Goal: Book appointment/travel/reservation

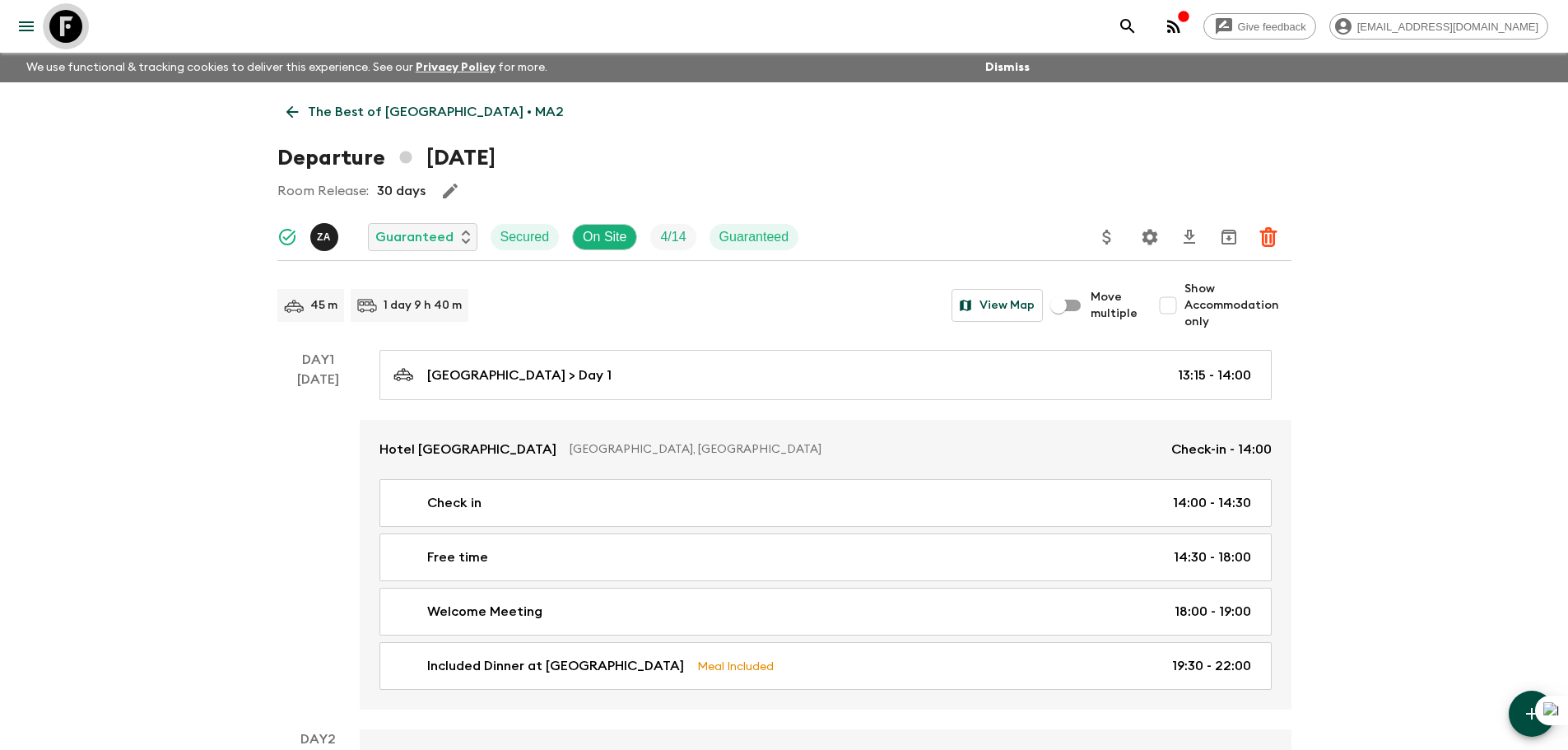
click at [68, 35] on icon at bounding box center [66, 27] width 33 height 33
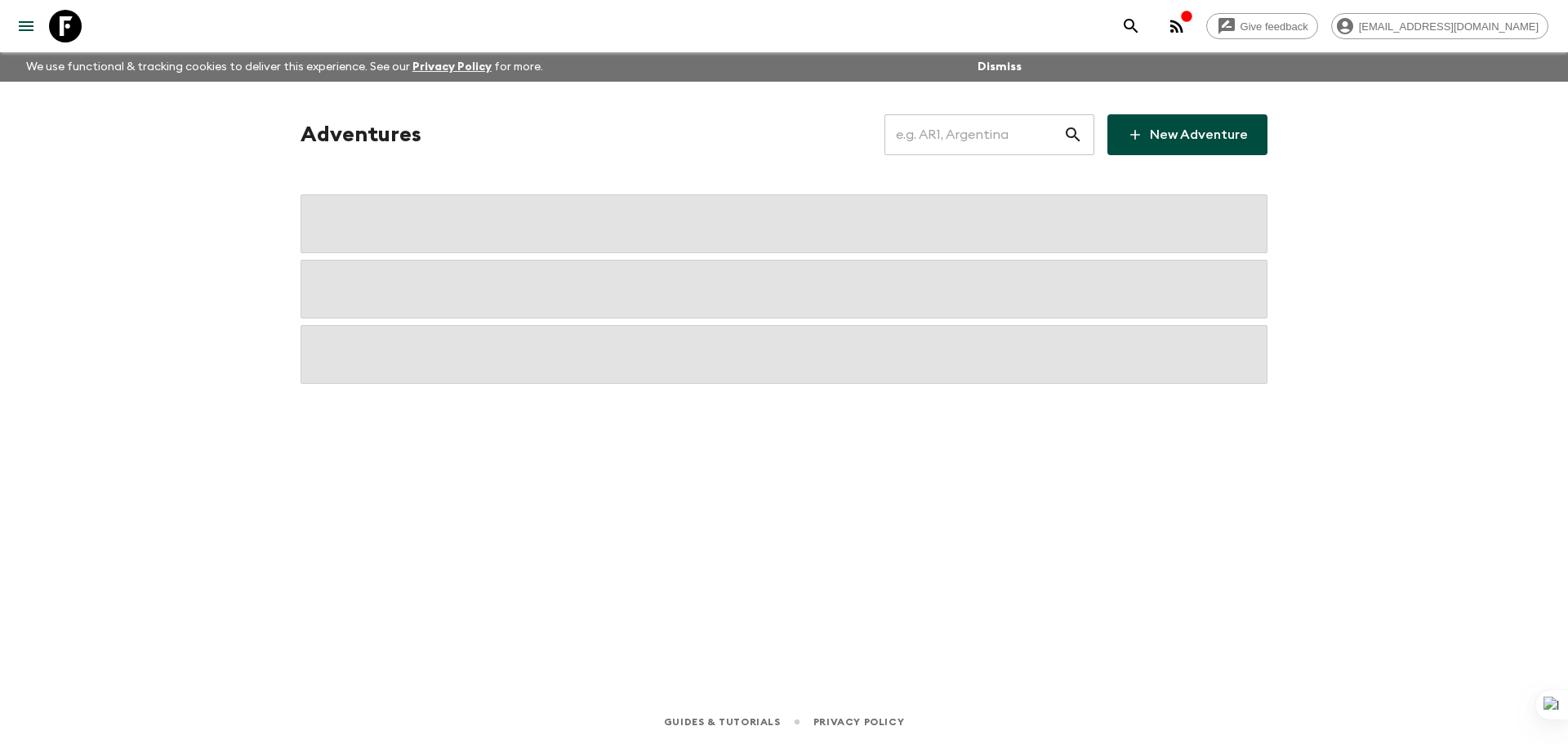
click at [989, 122] on input "text" at bounding box center [974, 135] width 179 height 46
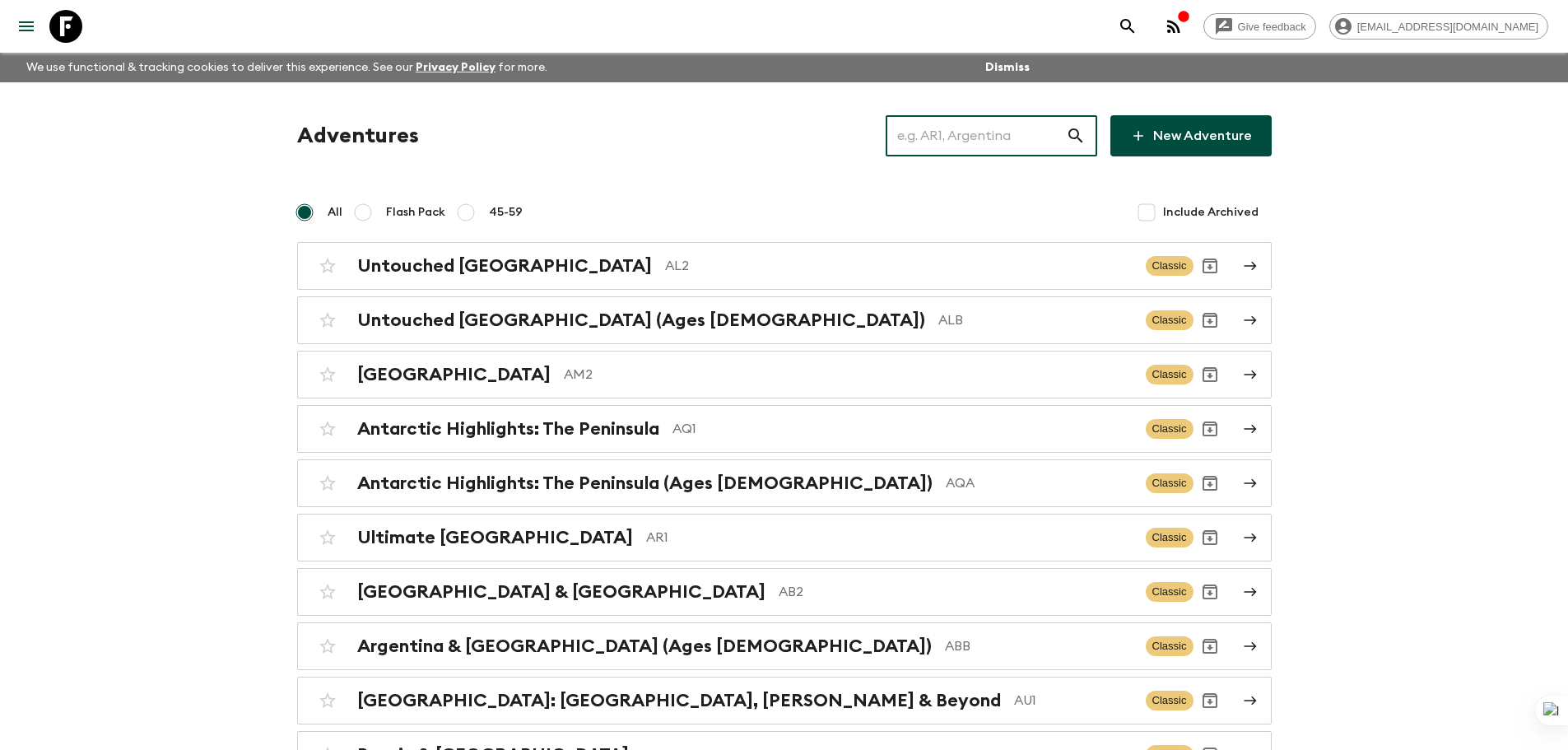
click at [998, 123] on input "text" at bounding box center [976, 136] width 180 height 46
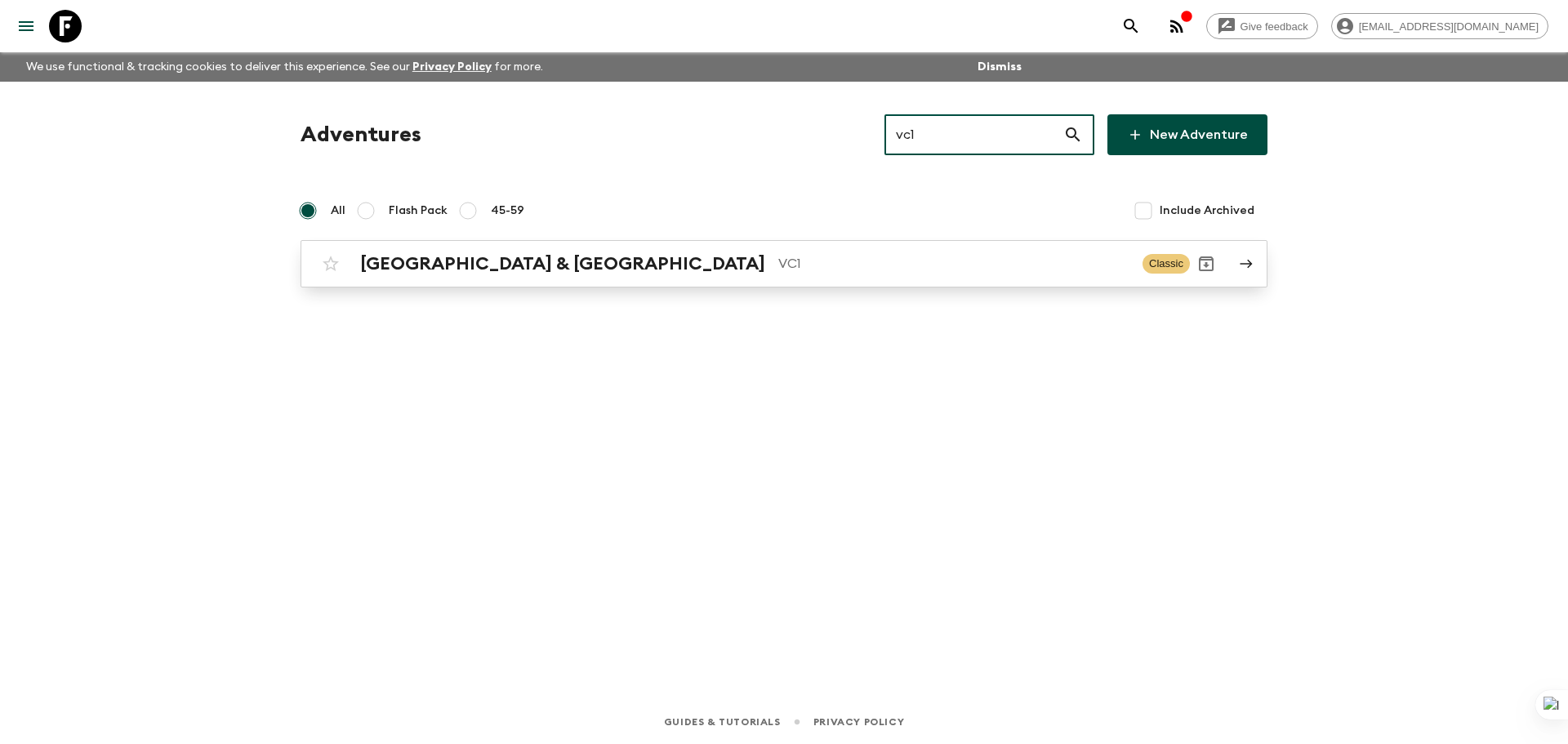
type input "vc1"
click at [845, 281] on link "Vietnam & Cambodia VC1 Classic" at bounding box center [784, 264] width 967 height 47
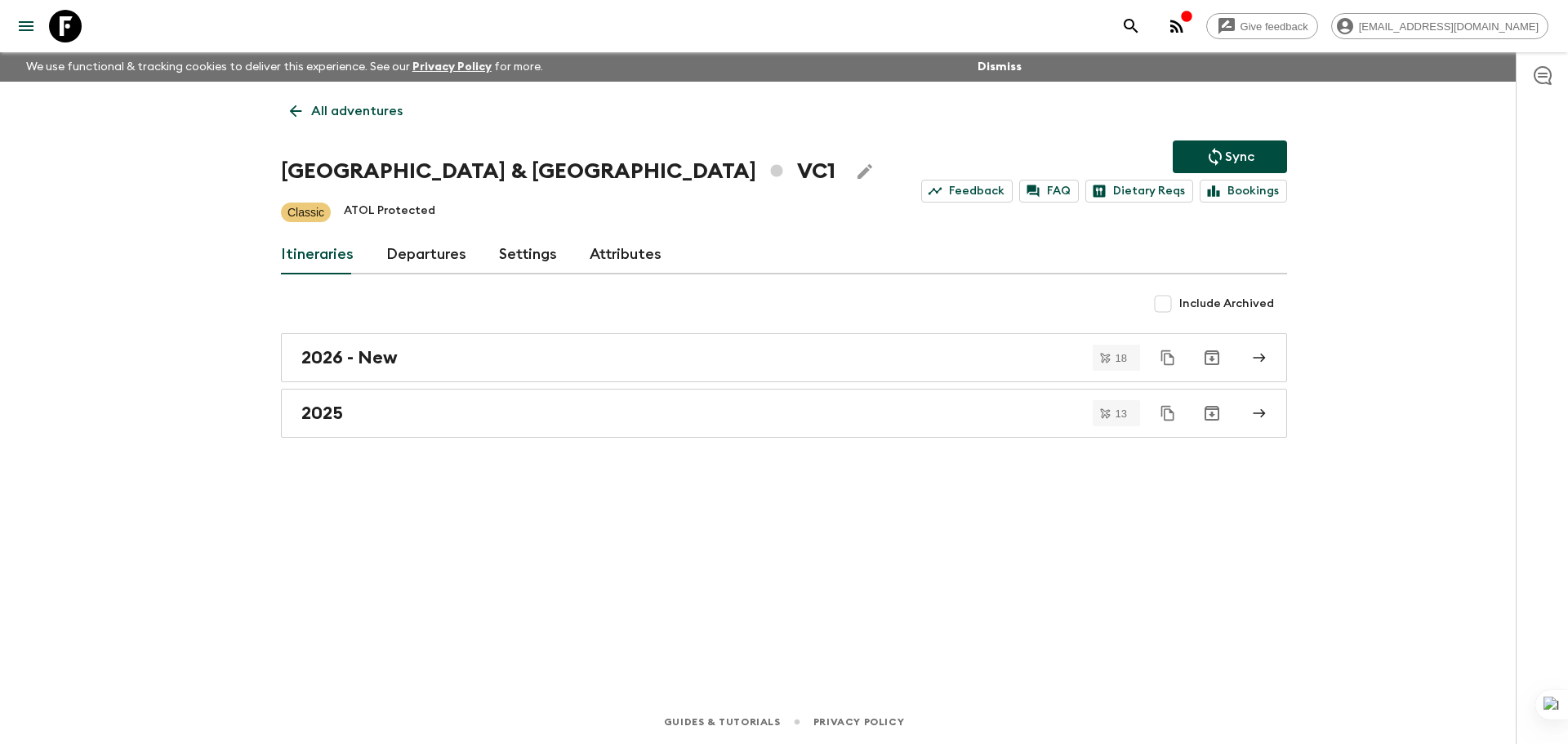
click at [417, 264] on link "Departures" at bounding box center [426, 254] width 80 height 39
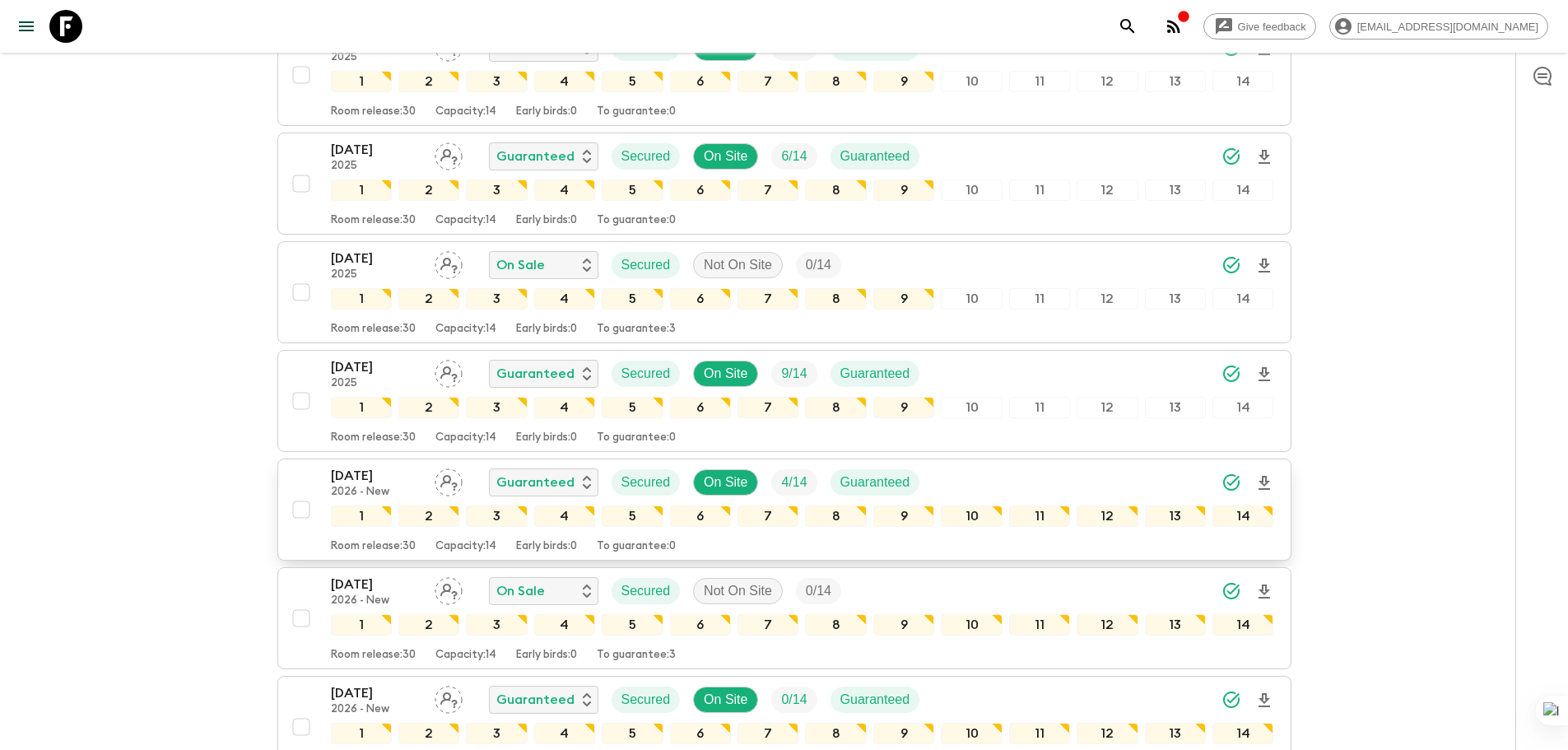
scroll to position [1399, 0]
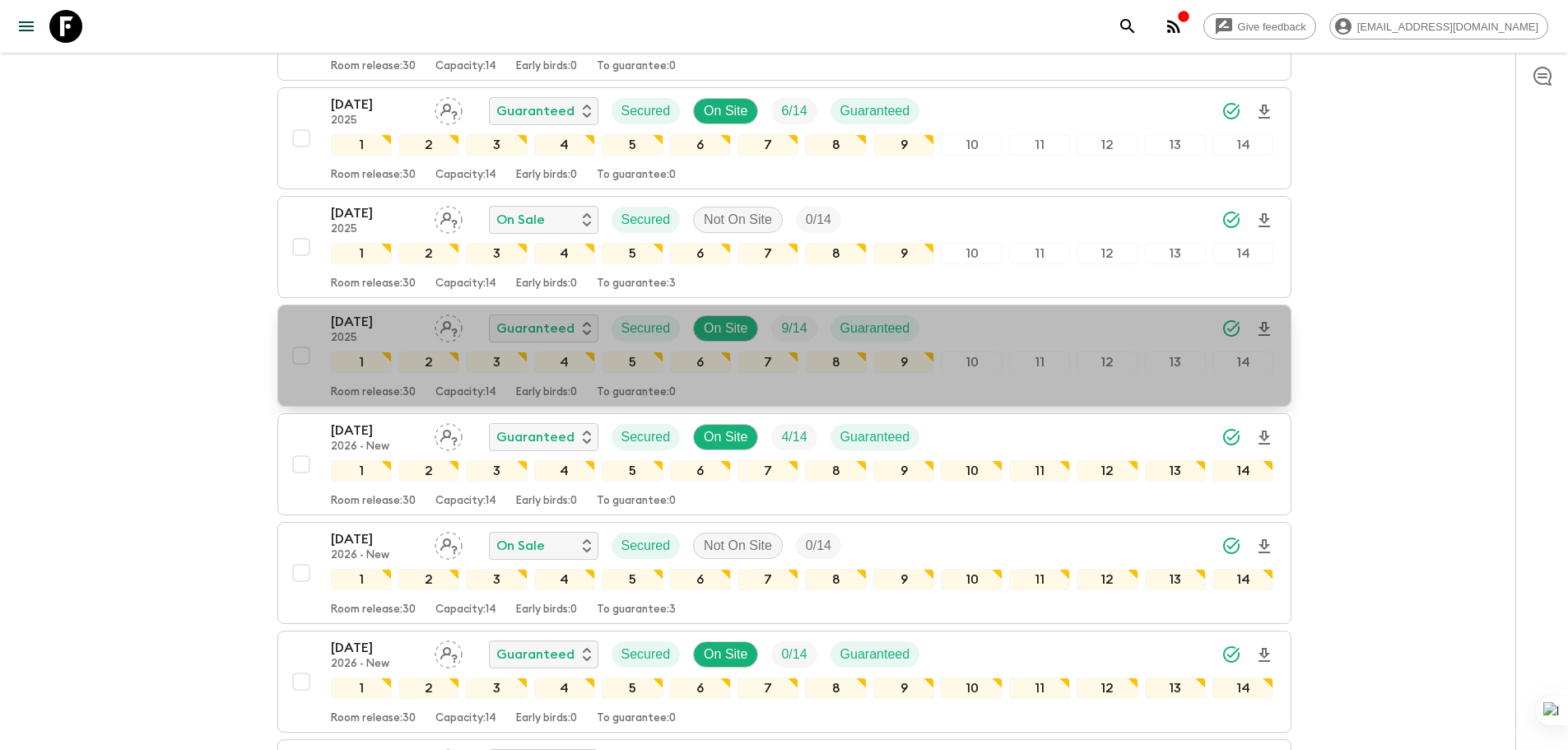
click at [381, 316] on p "[DATE]" at bounding box center [376, 322] width 91 height 20
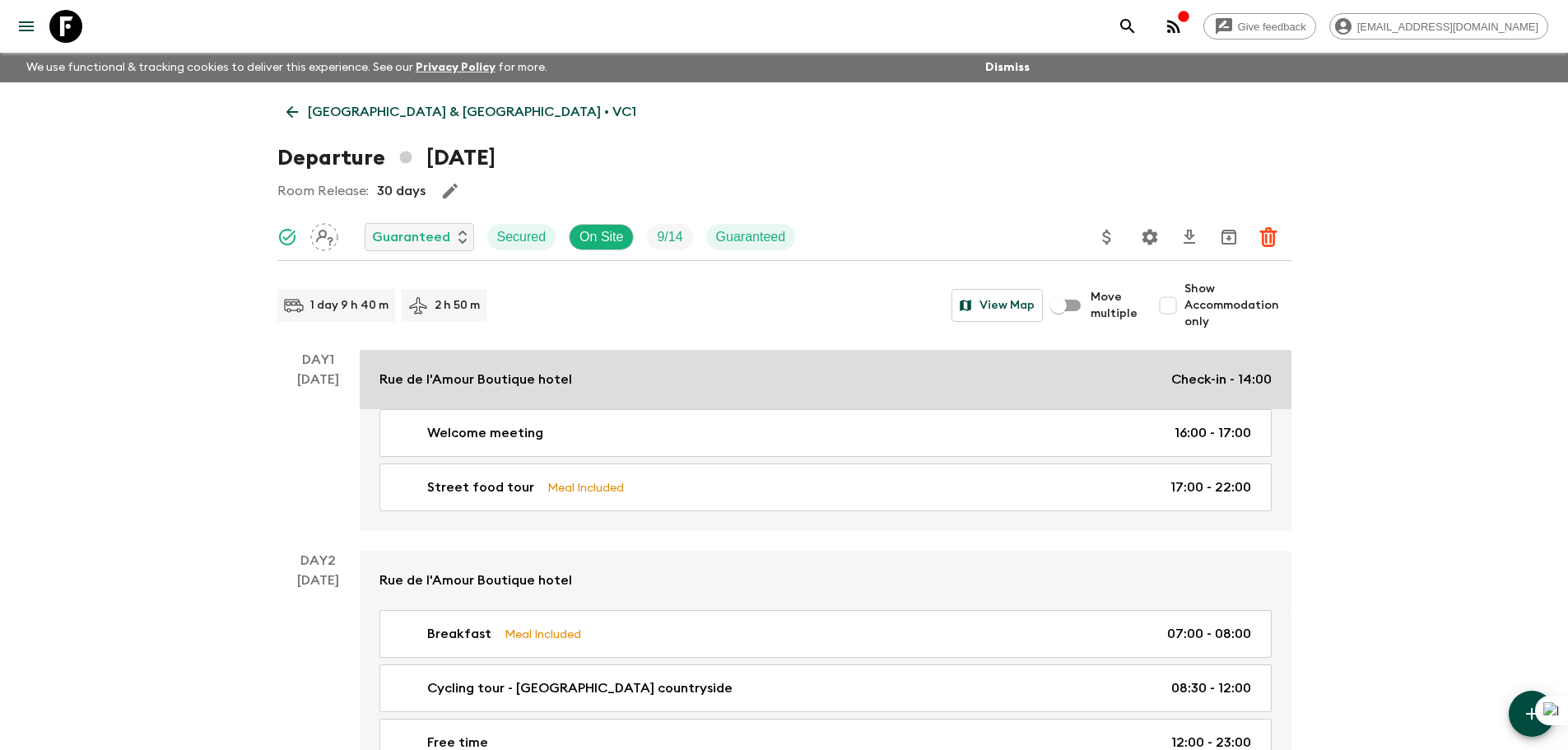
click at [808, 366] on link "[GEOGRAPHIC_DATA] Check-in - 14:00" at bounding box center [826, 379] width 932 height 60
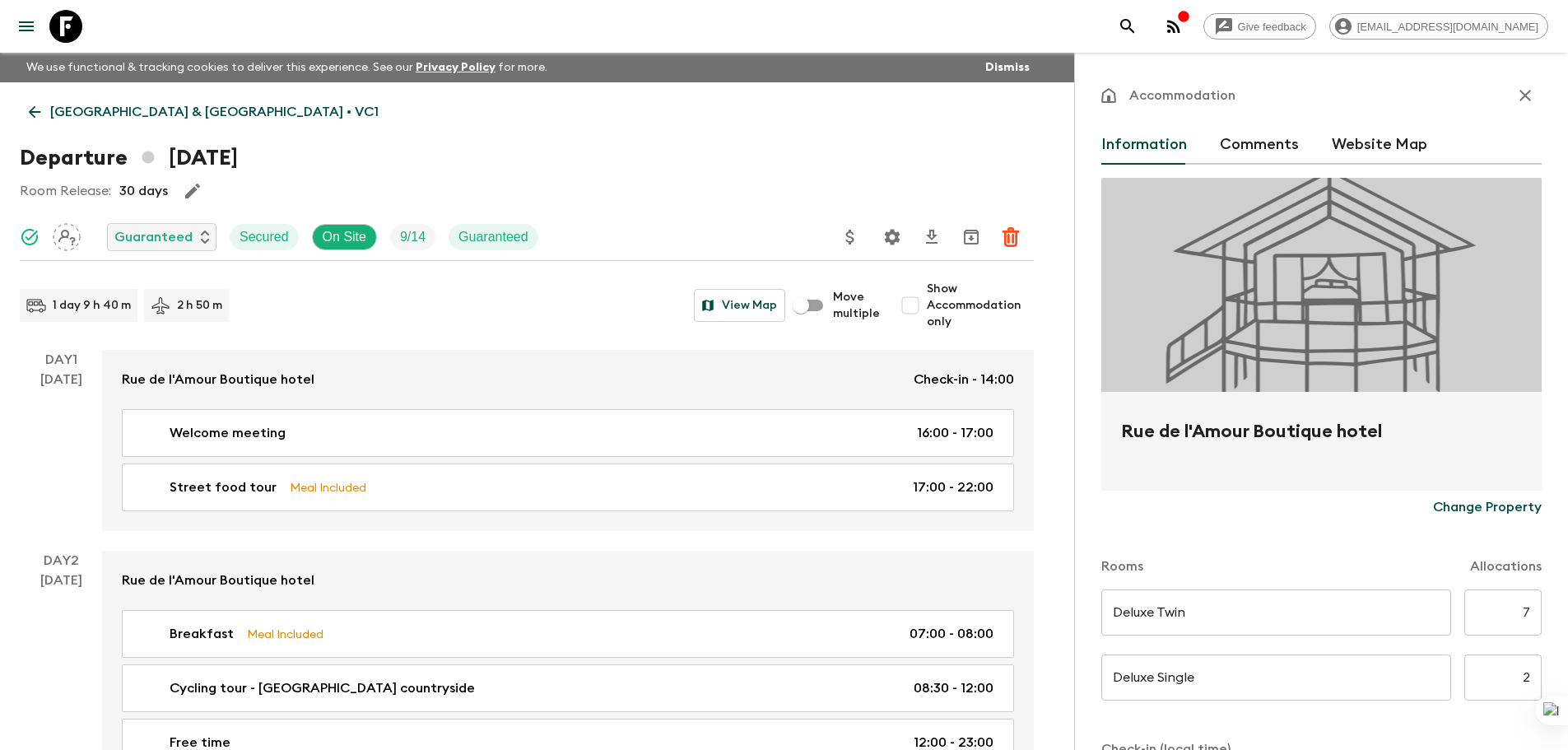
click at [479, 292] on div "1 day 9 h 40 m 2 h 50 m View Map" at bounding box center [403, 306] width 766 height 33
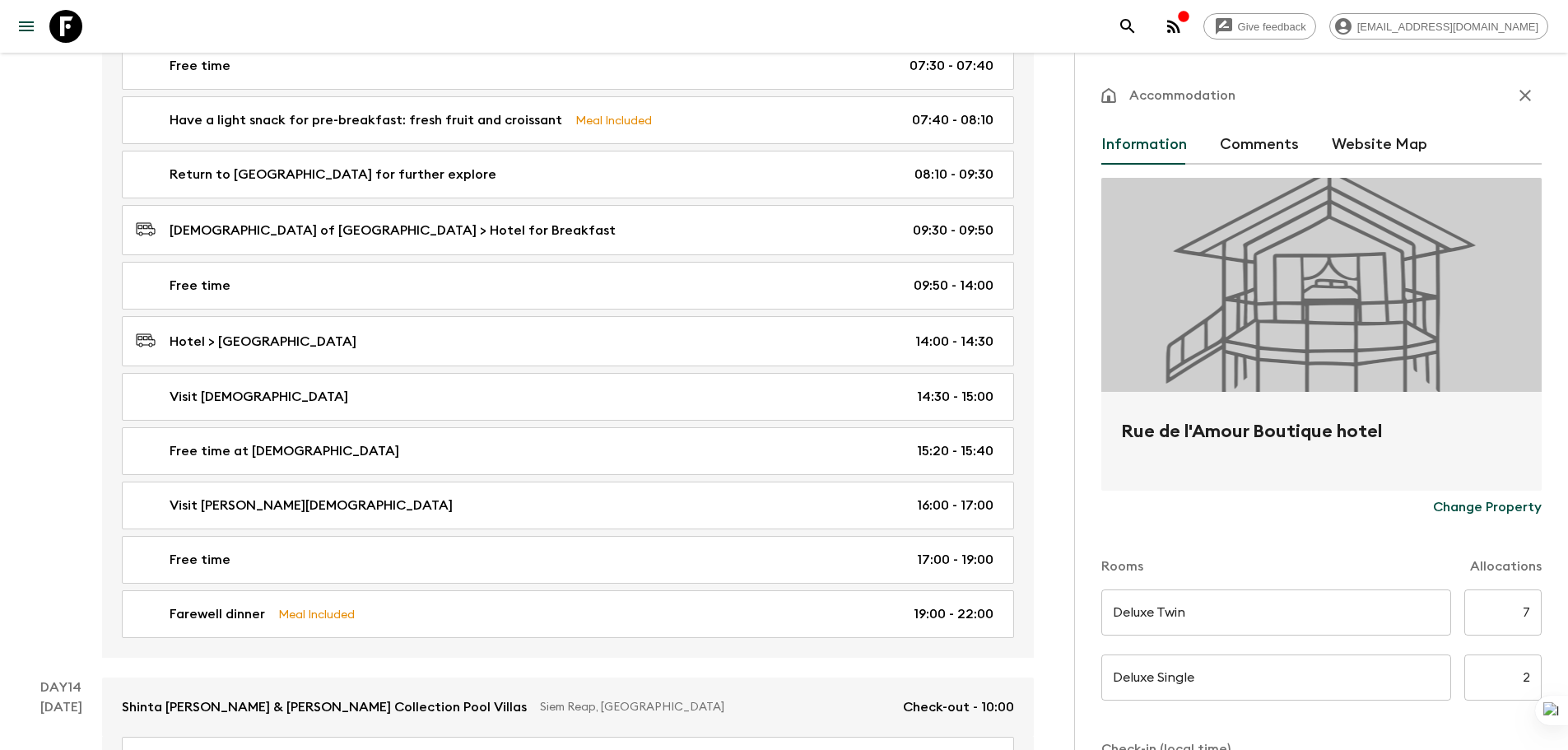
scroll to position [6745, 0]
